Goal: Browse casually: Explore the website without a specific task or goal

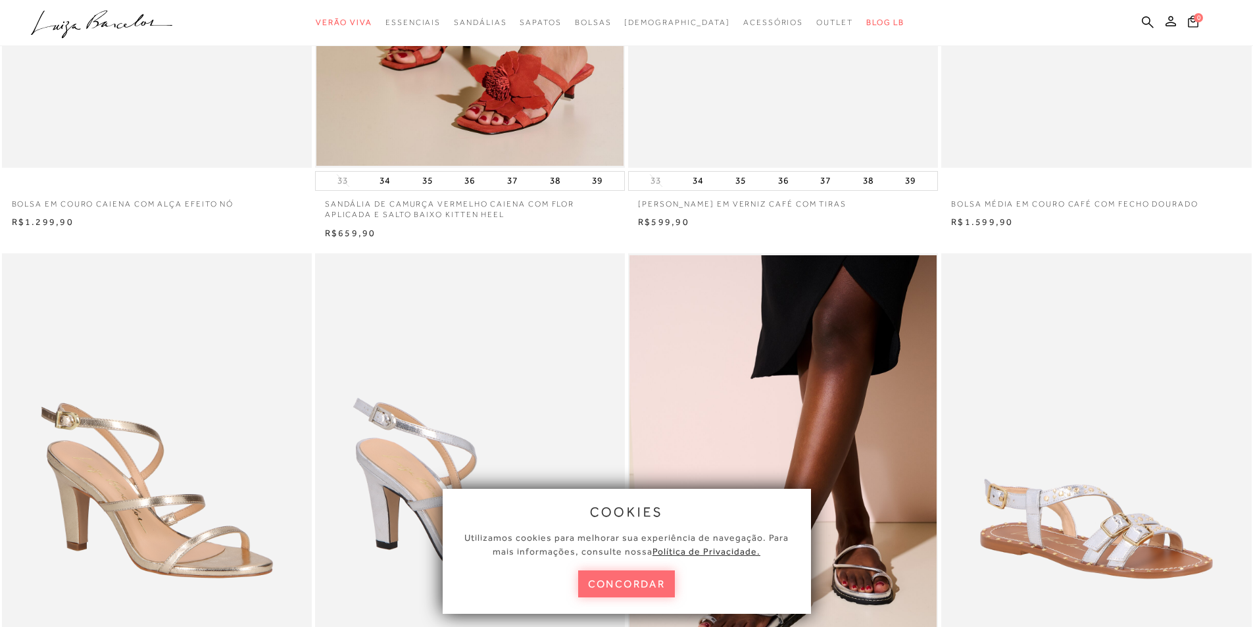
click at [607, 579] on button "concordar" at bounding box center [626, 583] width 97 height 27
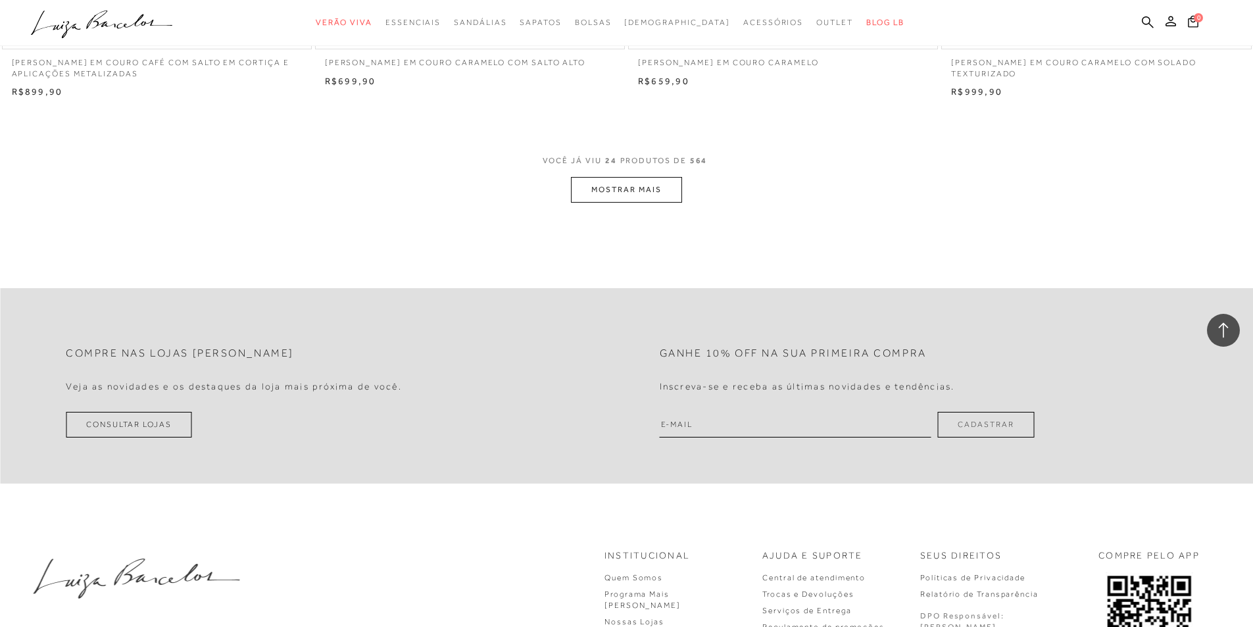
scroll to position [3091, 0]
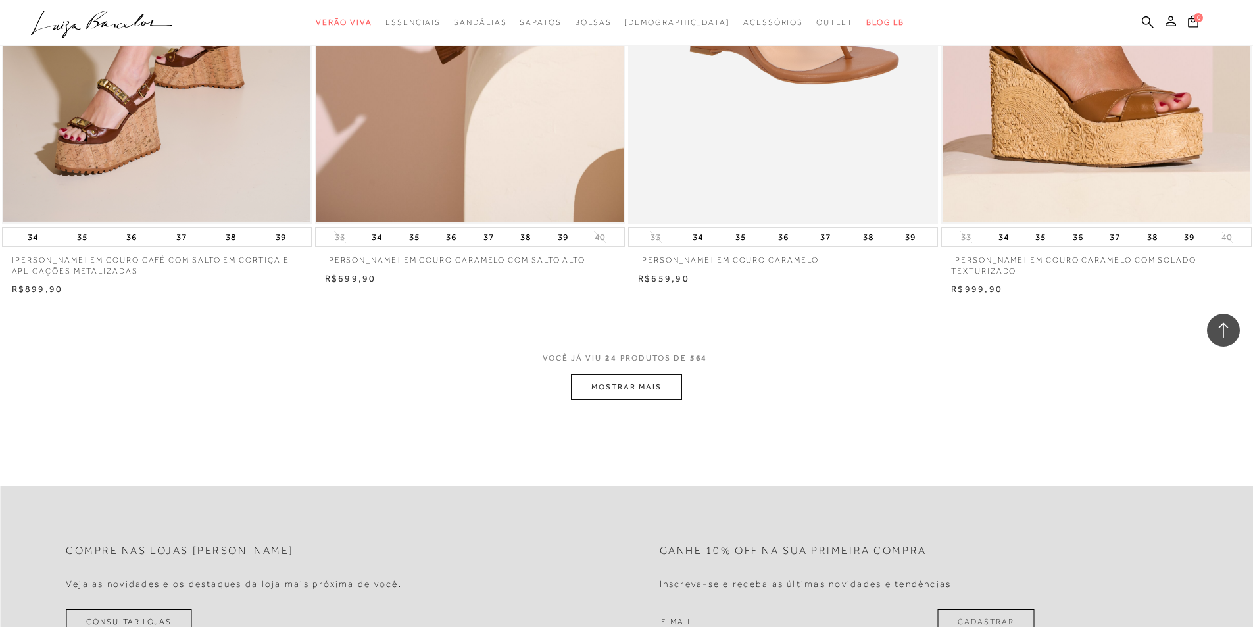
click at [608, 382] on button "MOSTRAR MAIS" at bounding box center [626, 387] width 110 height 26
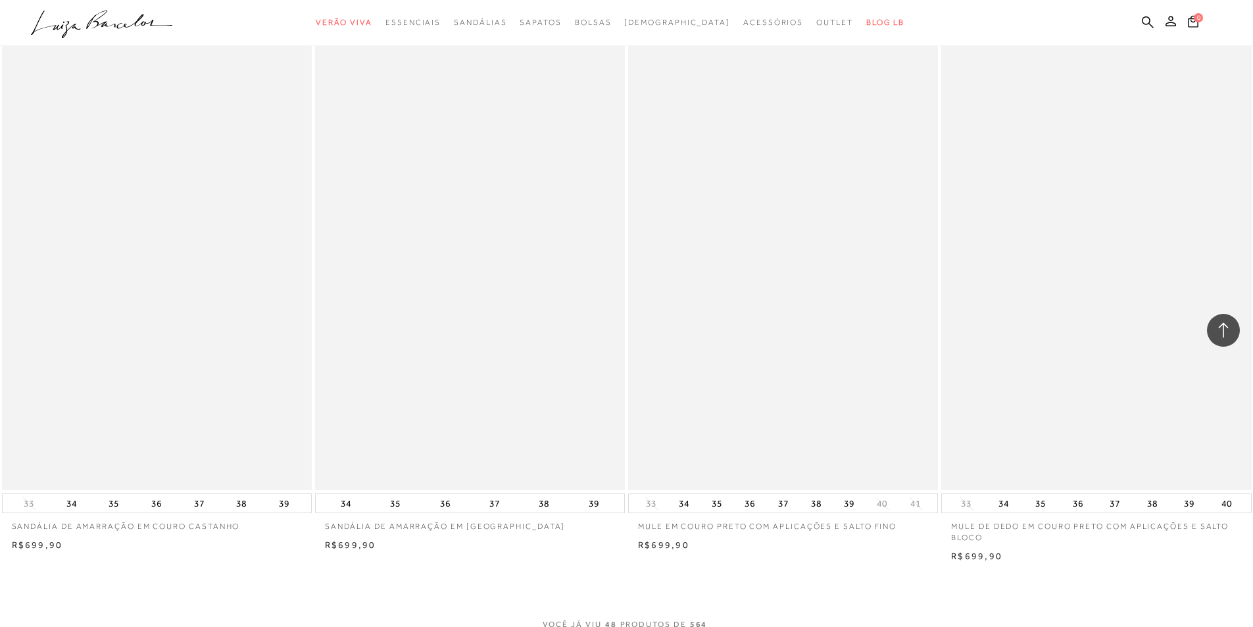
scroll to position [6445, 0]
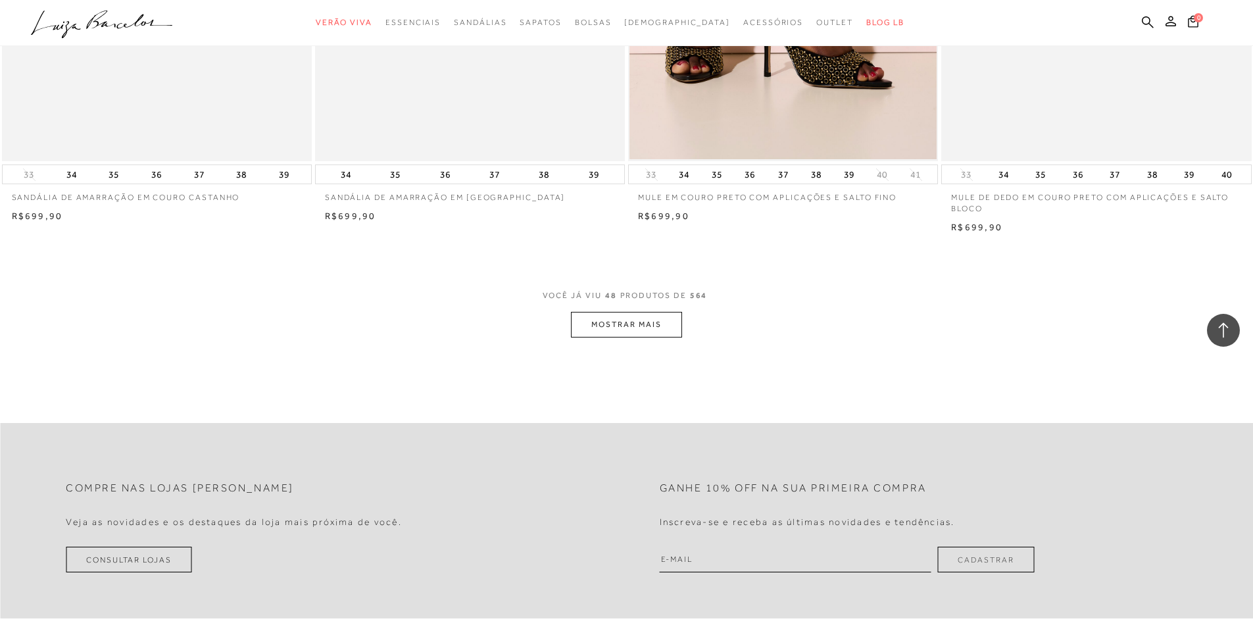
click at [628, 327] on button "MOSTRAR MAIS" at bounding box center [626, 325] width 110 height 26
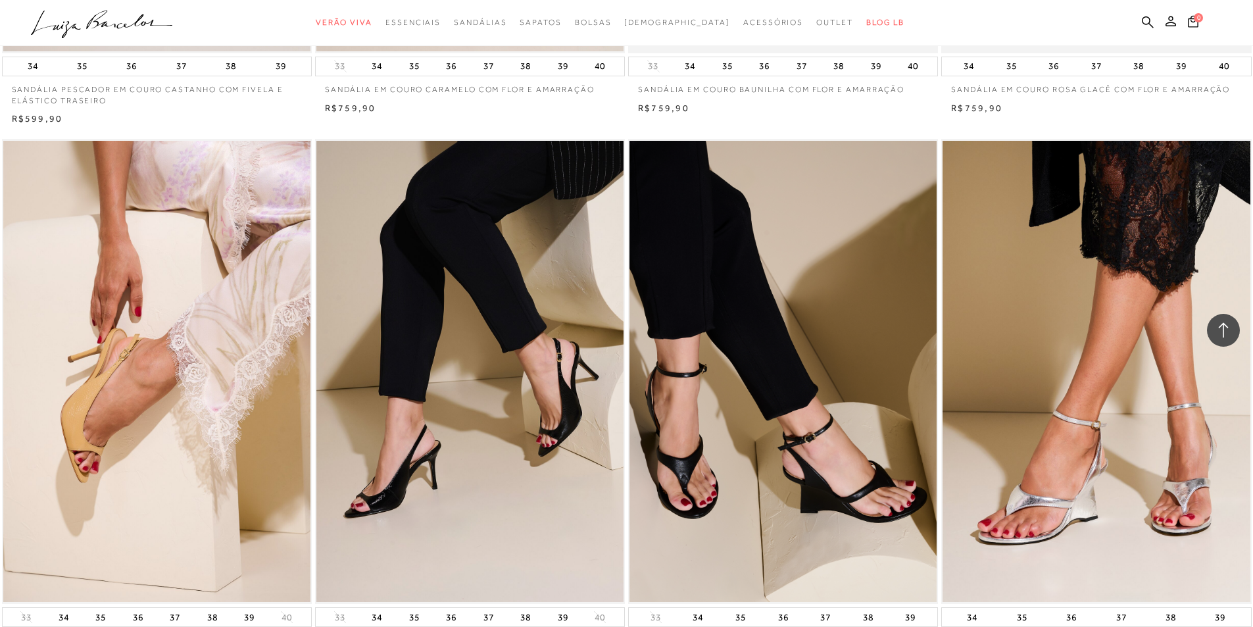
scroll to position [9602, 0]
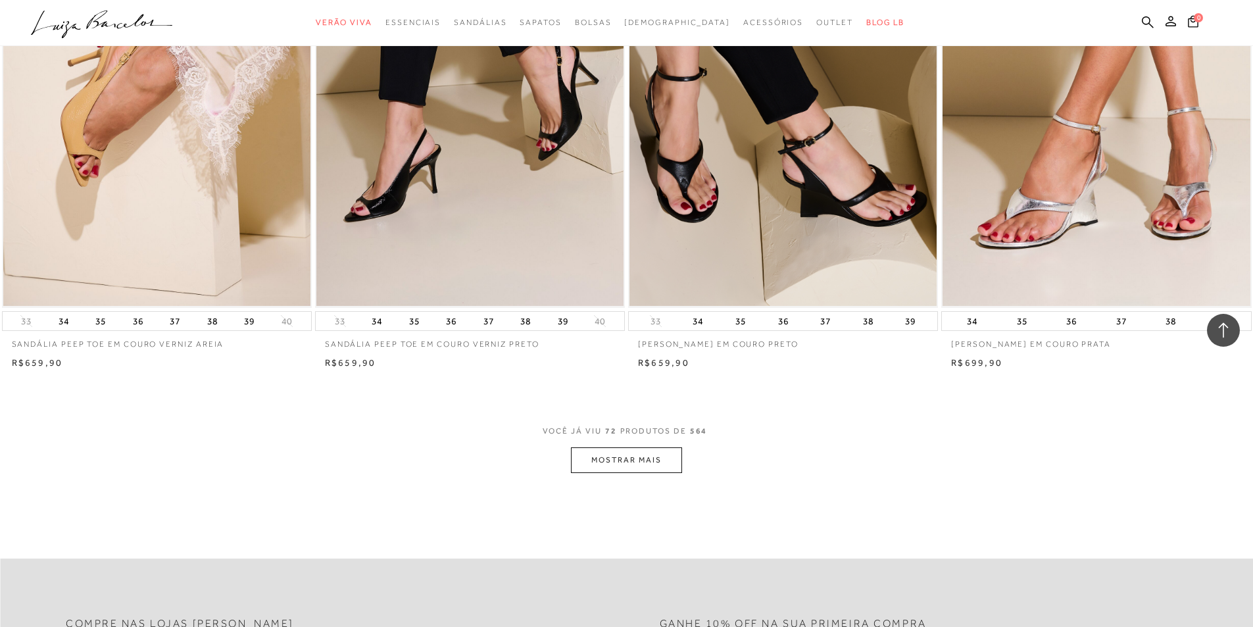
click at [620, 466] on button "MOSTRAR MAIS" at bounding box center [626, 460] width 110 height 26
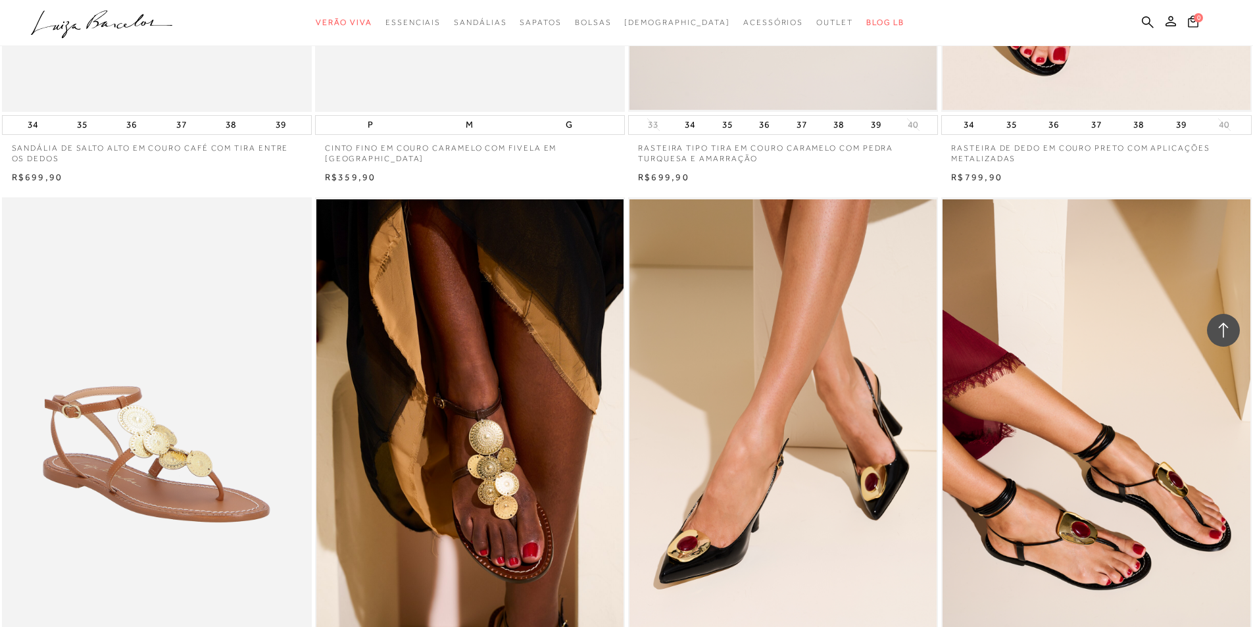
scroll to position [12956, 0]
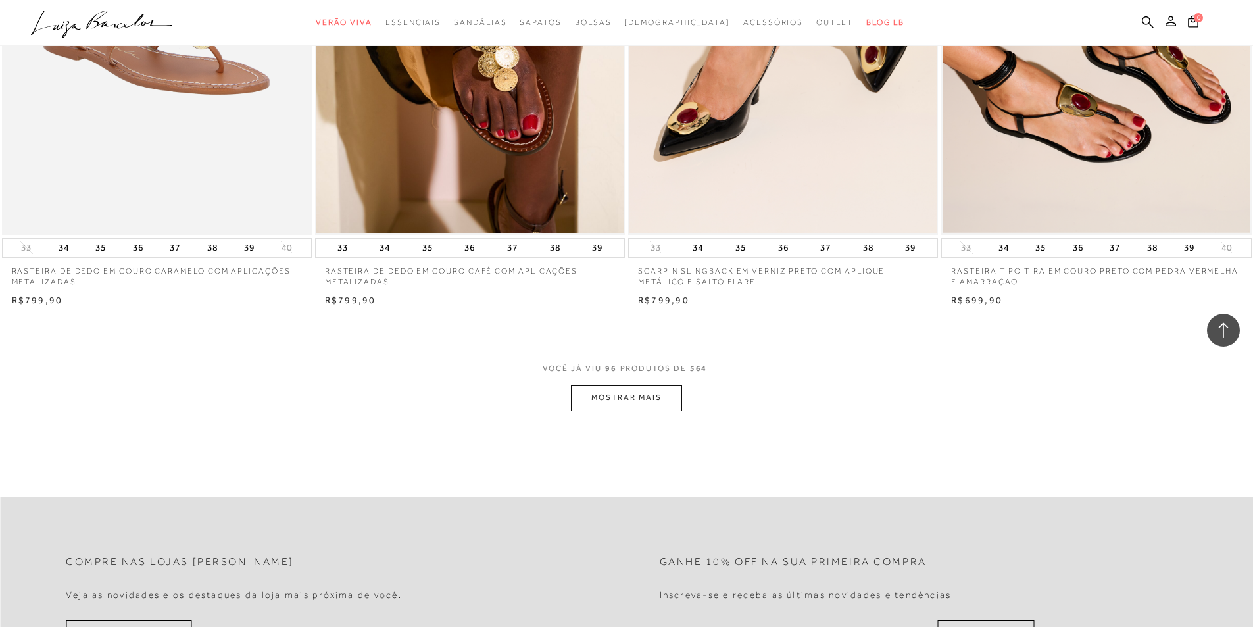
click at [657, 392] on button "MOSTRAR MAIS" at bounding box center [626, 398] width 110 height 26
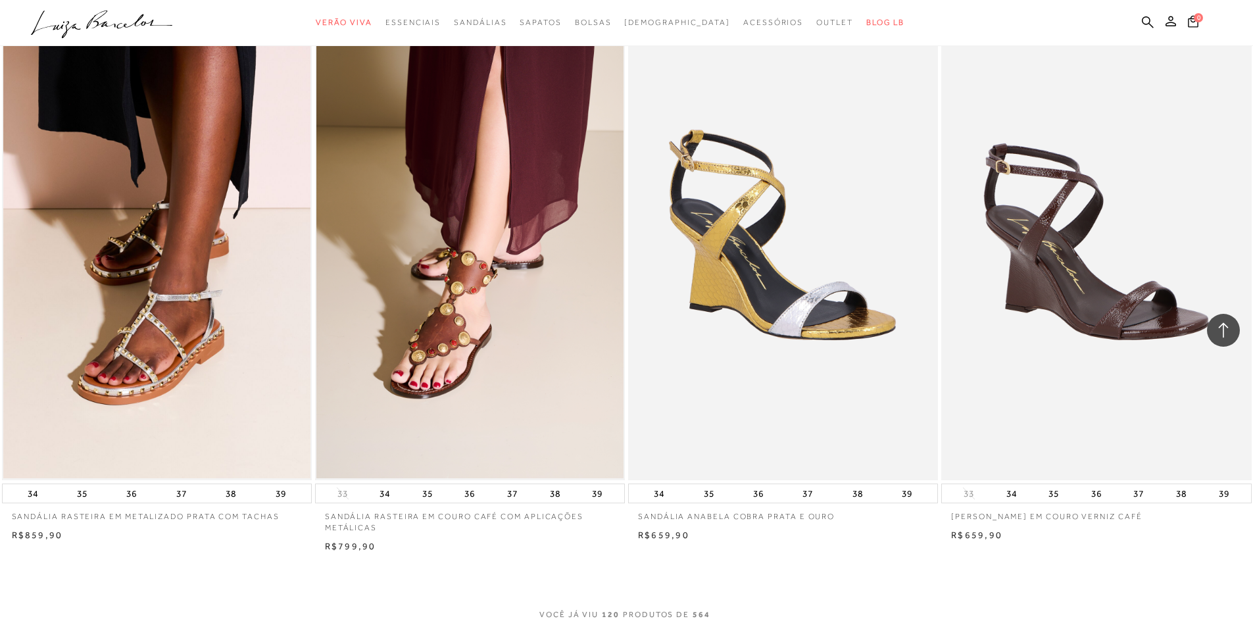
scroll to position [16310, 0]
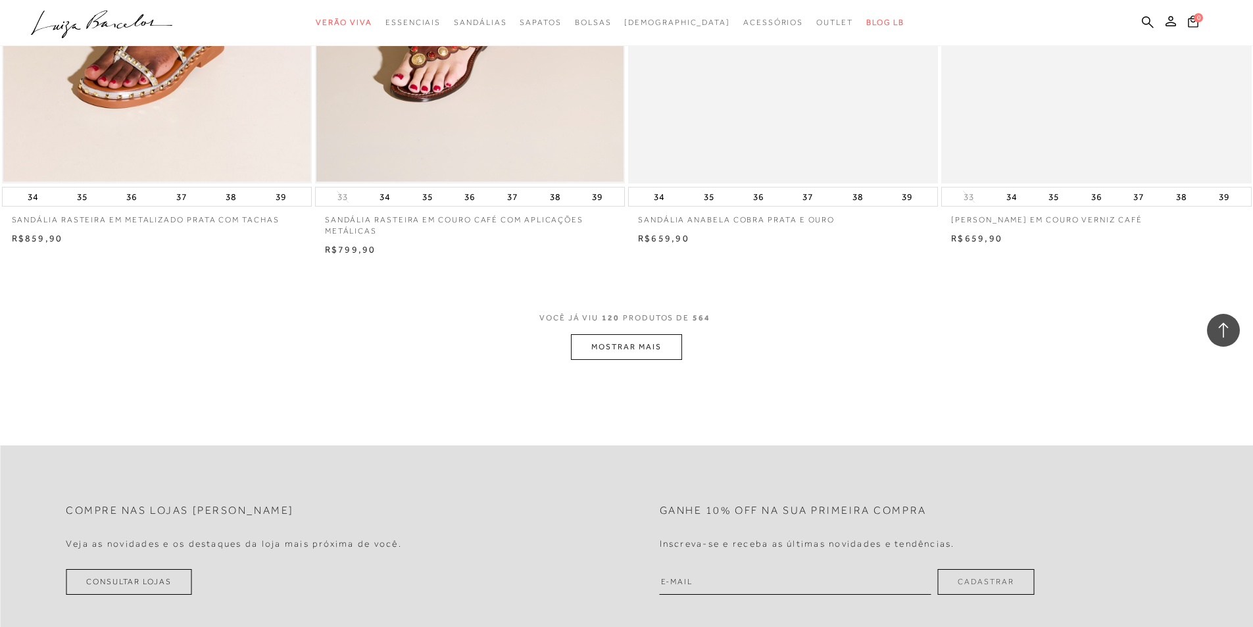
click at [660, 343] on button "MOSTRAR MAIS" at bounding box center [626, 347] width 110 height 26
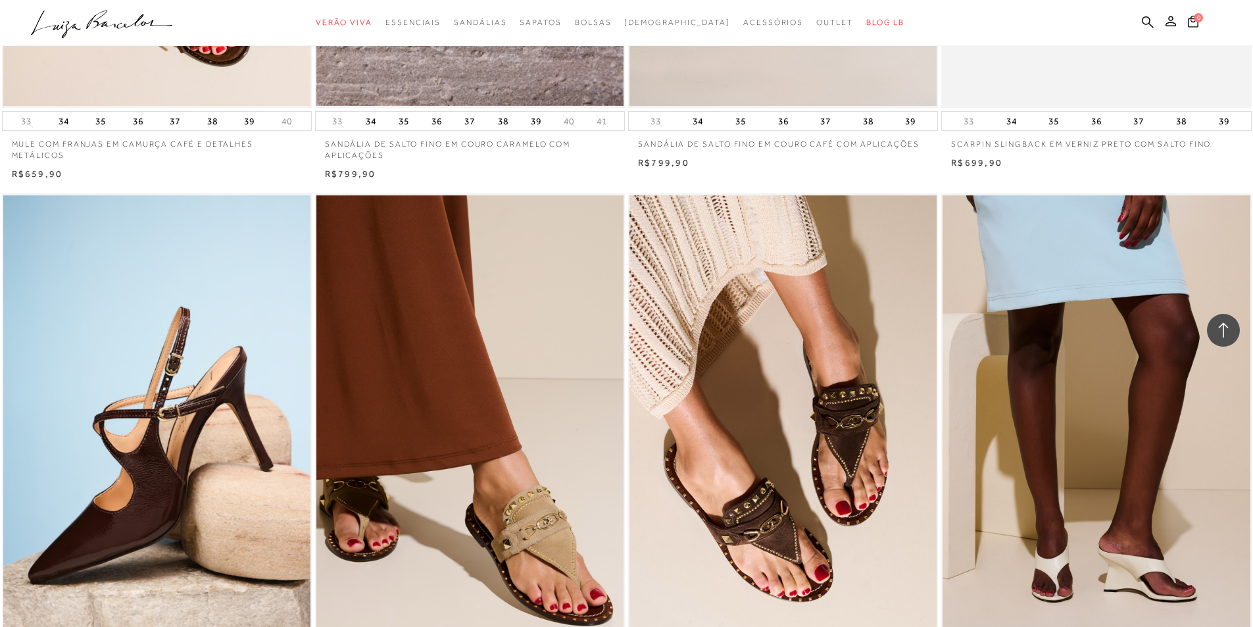
scroll to position [19401, 0]
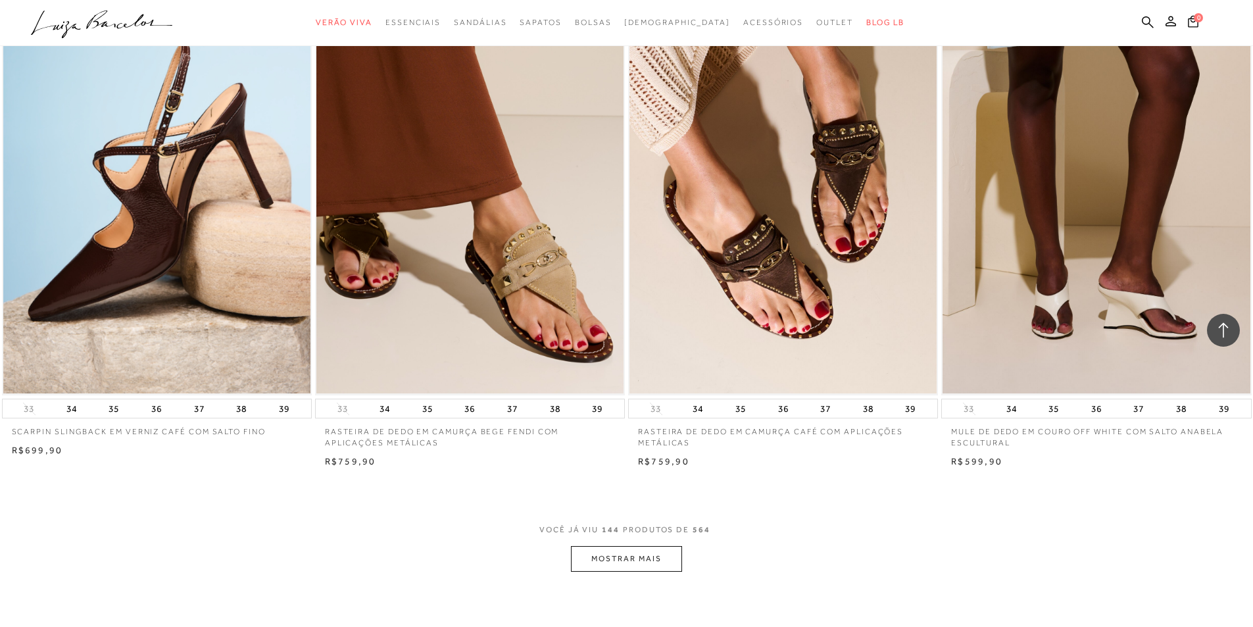
click at [590, 556] on button "MOSTRAR MAIS" at bounding box center [626, 559] width 110 height 26
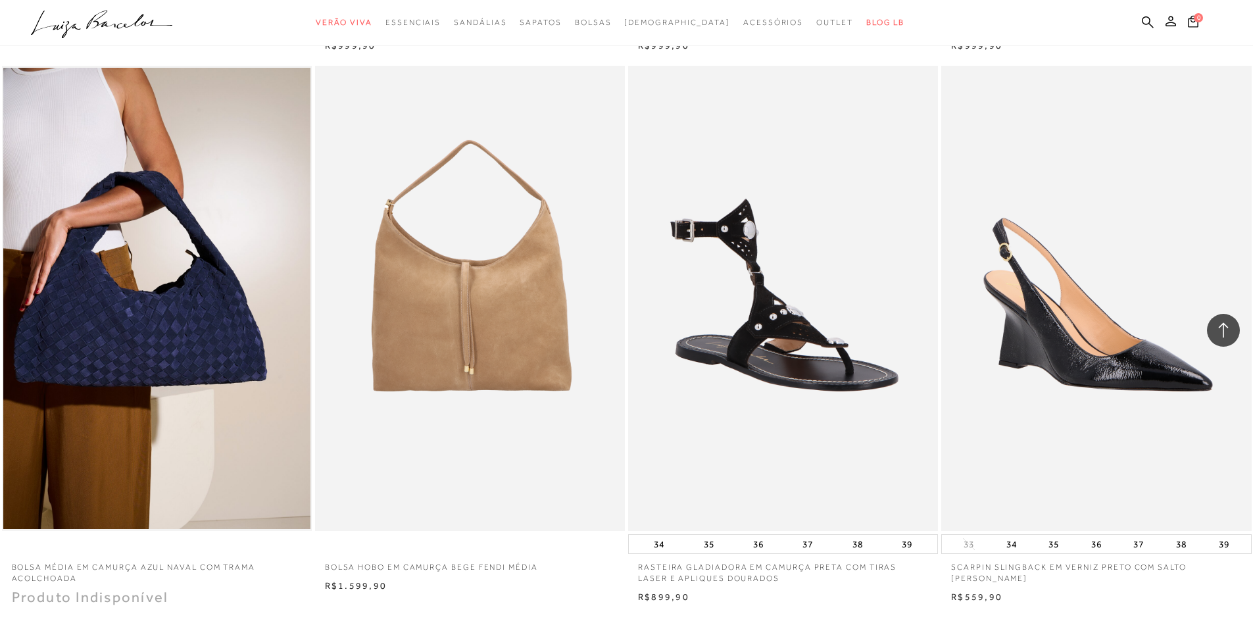
scroll to position [22886, 0]
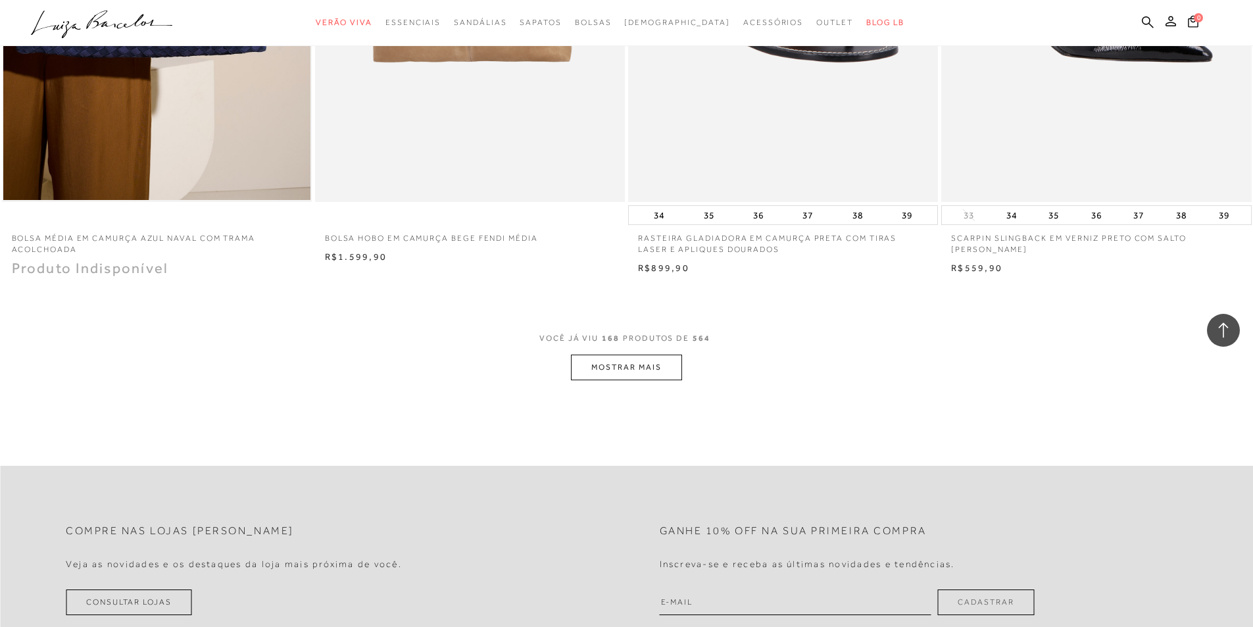
click at [641, 380] on button "MOSTRAR MAIS" at bounding box center [626, 367] width 110 height 26
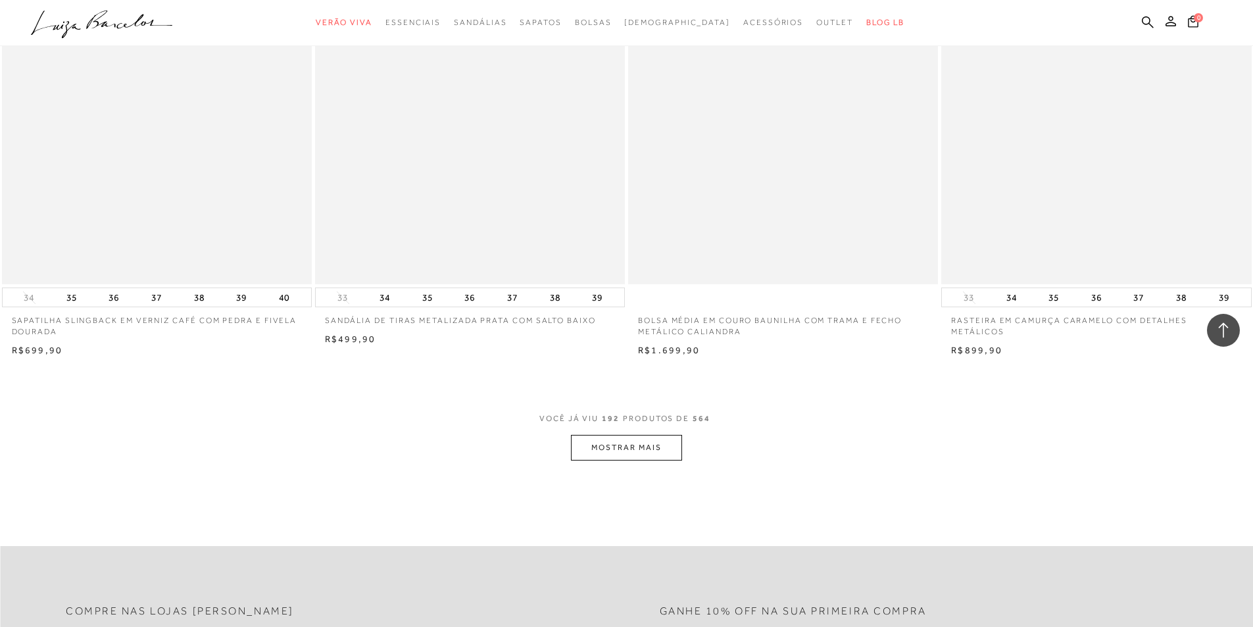
scroll to position [26174, 0]
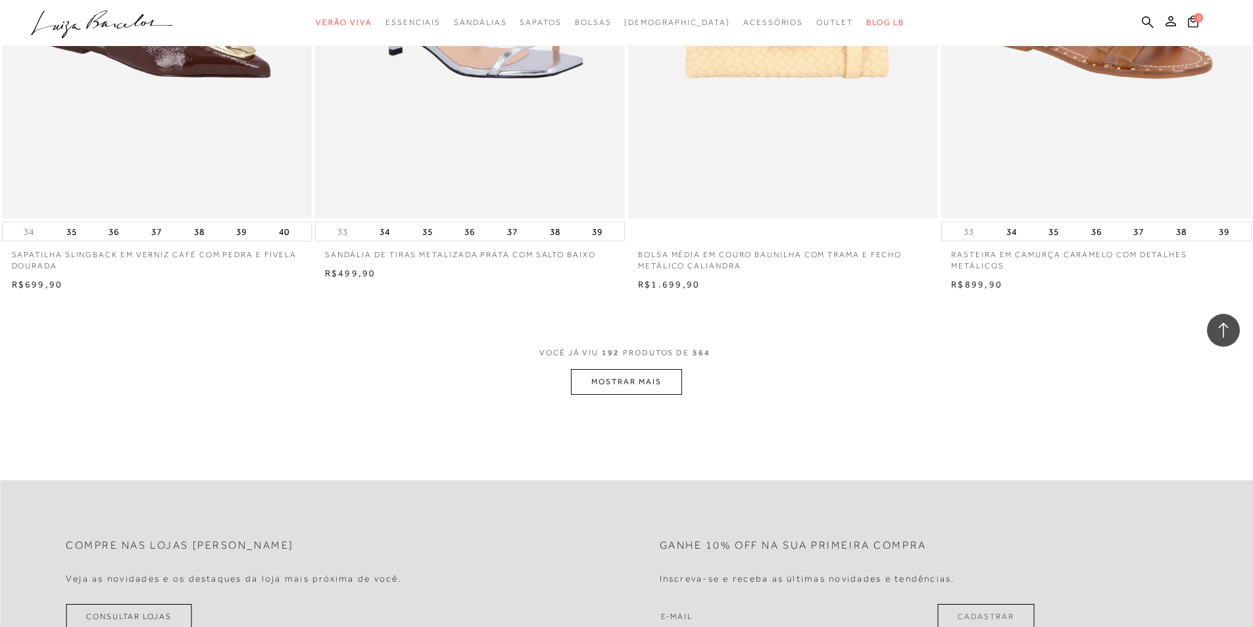
click at [625, 395] on button "MOSTRAR MAIS" at bounding box center [626, 382] width 110 height 26
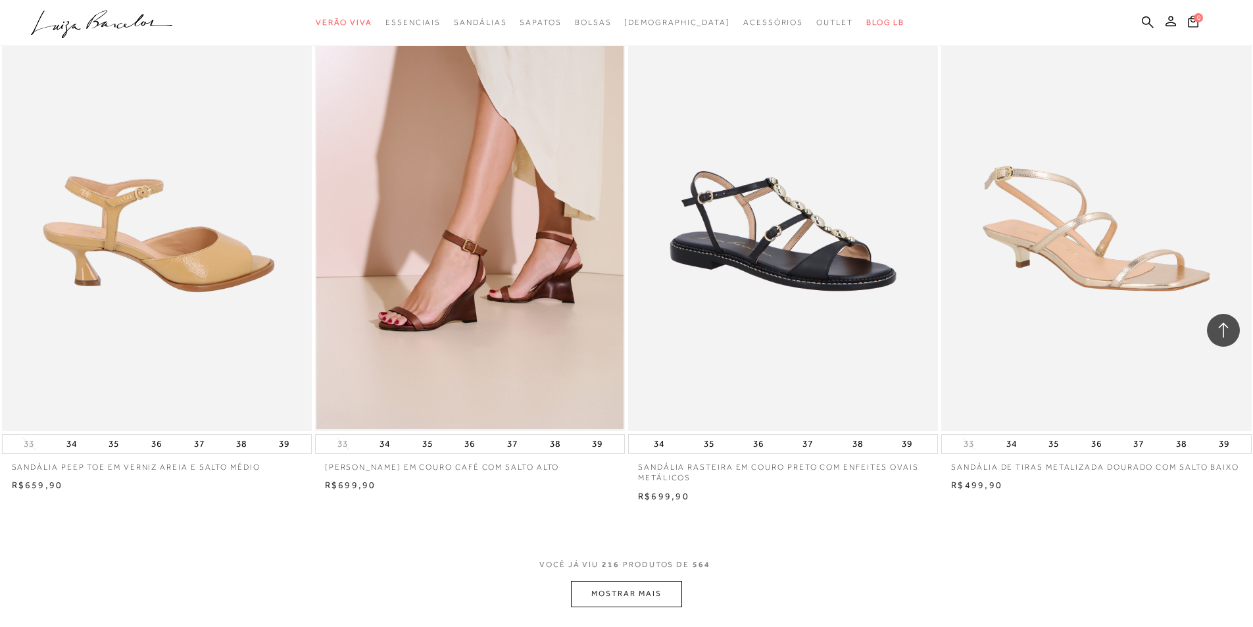
scroll to position [29397, 0]
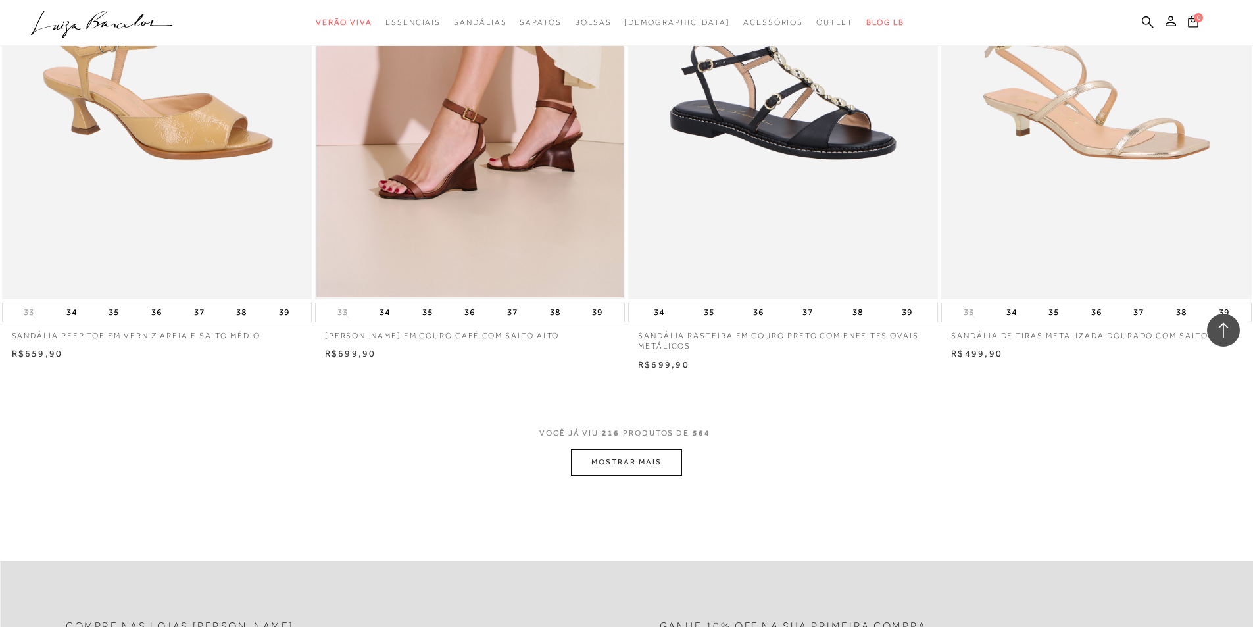
click at [604, 475] on button "MOSTRAR MAIS" at bounding box center [626, 462] width 110 height 26
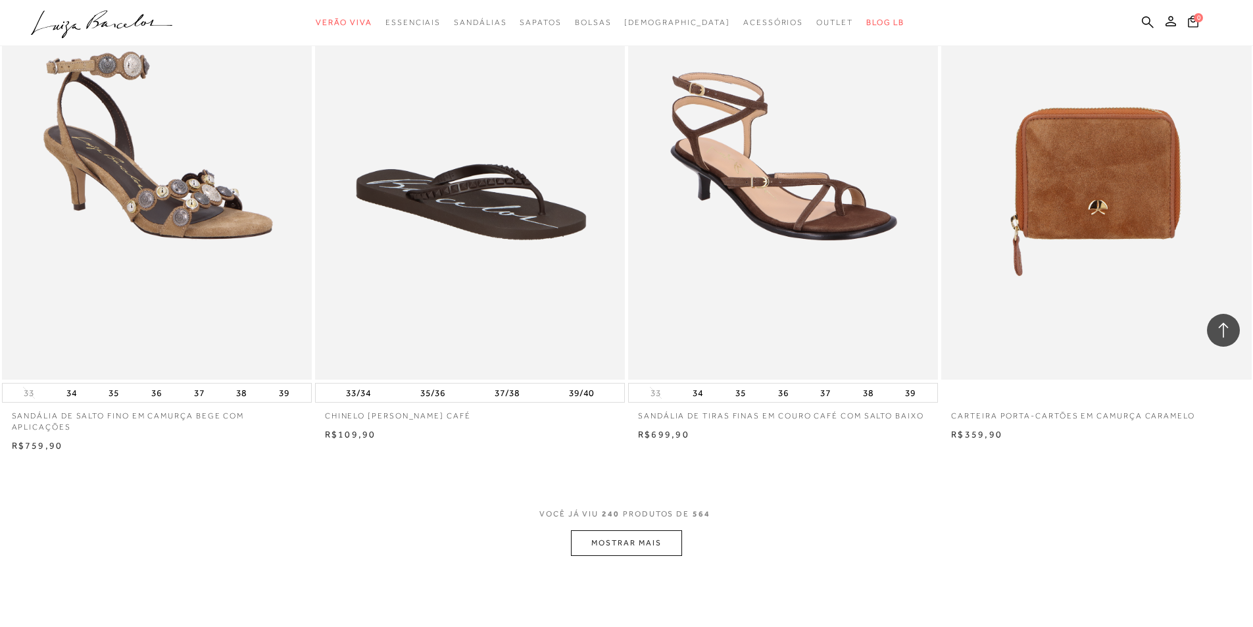
scroll to position [32882, 0]
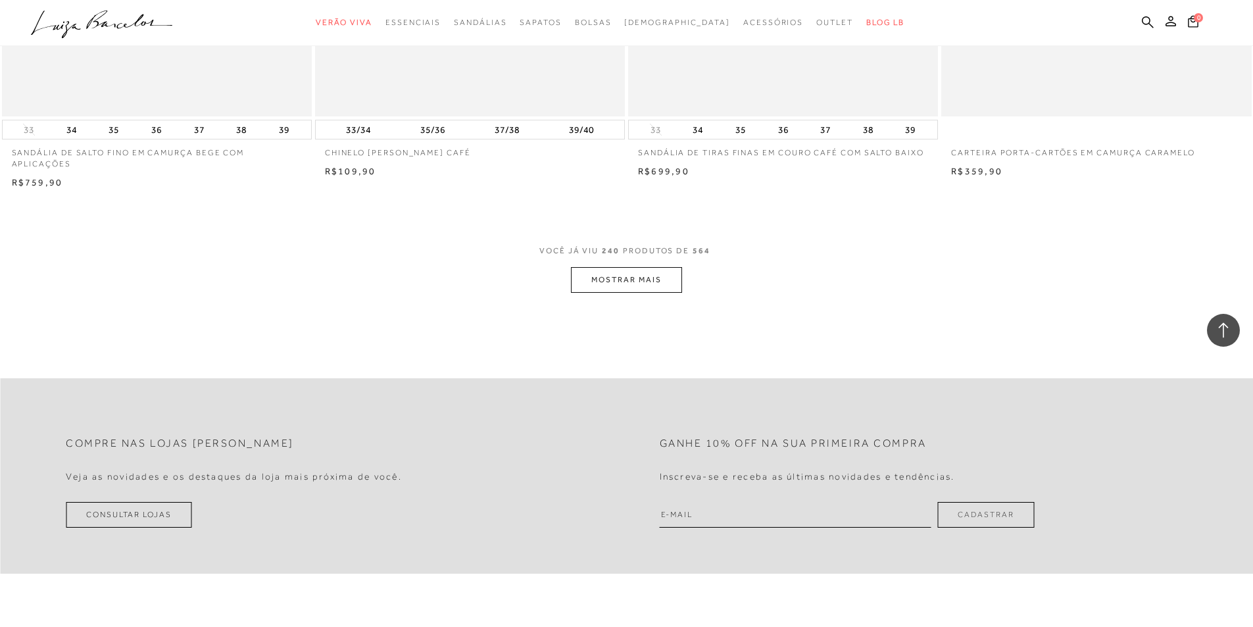
click at [581, 293] on button "MOSTRAR MAIS" at bounding box center [626, 280] width 110 height 26
